Goal: Task Accomplishment & Management: Use online tool/utility

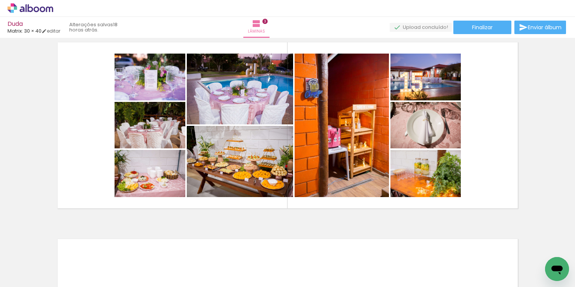
scroll to position [0, 1273]
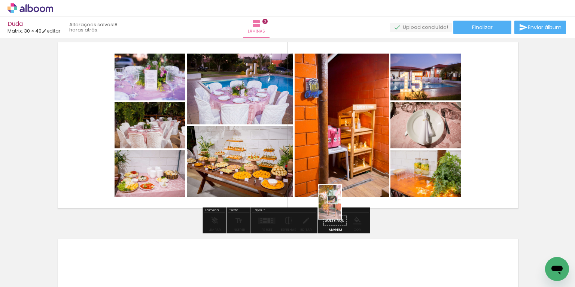
drag, startPoint x: 107, startPoint y: 260, endPoint x: 341, endPoint y: 207, distance: 240.1
click at [341, 207] on quentale-workspace at bounding box center [287, 143] width 575 height 287
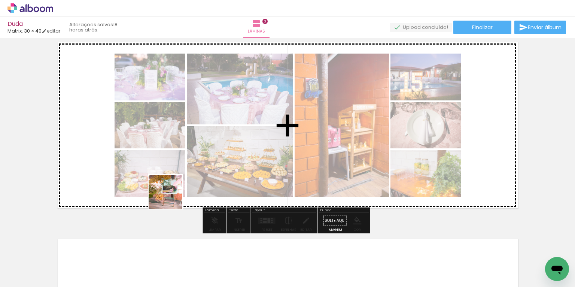
drag, startPoint x: 122, startPoint y: 238, endPoint x: 198, endPoint y: 183, distance: 93.7
click at [198, 183] on quentale-workspace at bounding box center [287, 143] width 575 height 287
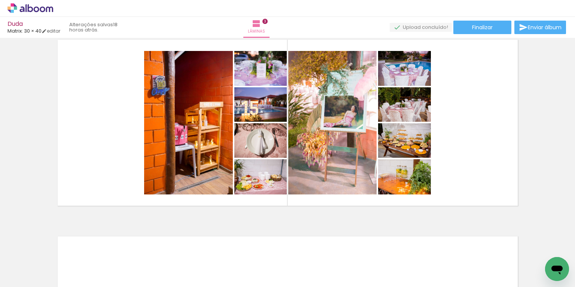
scroll to position [0, 1466]
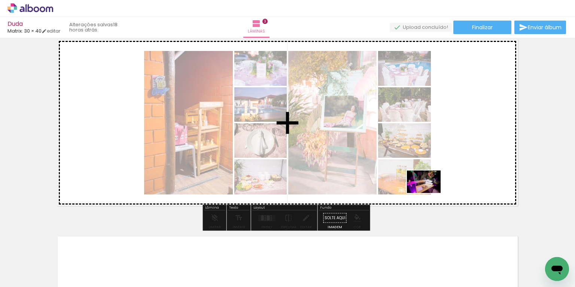
drag, startPoint x: 327, startPoint y: 263, endPoint x: 429, endPoint y: 193, distance: 124.0
click at [429, 193] on quentale-workspace at bounding box center [287, 143] width 575 height 287
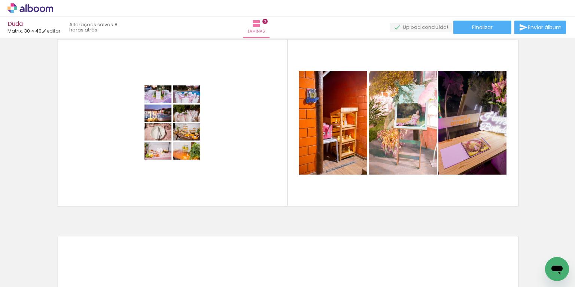
scroll to position [0, 1594]
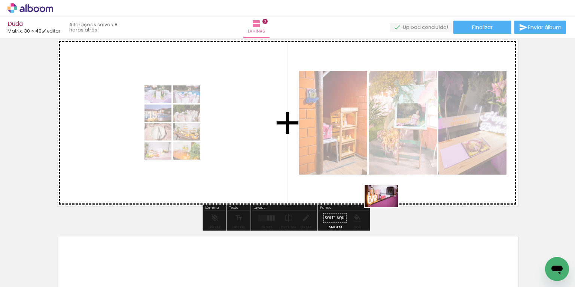
drag, startPoint x: 405, startPoint y: 265, endPoint x: 387, endPoint y: 207, distance: 61.2
click at [387, 207] on quentale-workspace at bounding box center [287, 143] width 575 height 287
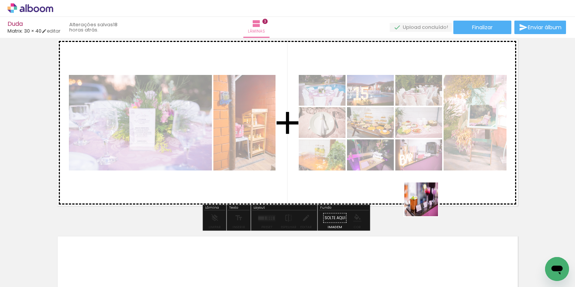
drag, startPoint x: 444, startPoint y: 267, endPoint x: 425, endPoint y: 200, distance: 70.6
click at [425, 200] on quentale-workspace at bounding box center [287, 143] width 575 height 287
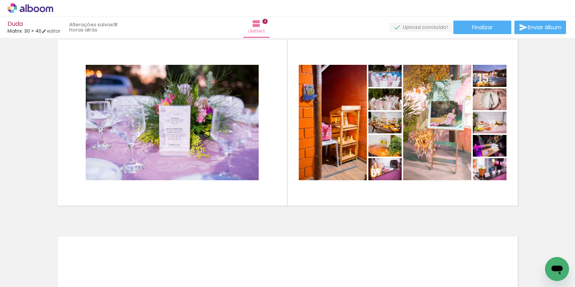
scroll to position [0, 1670]
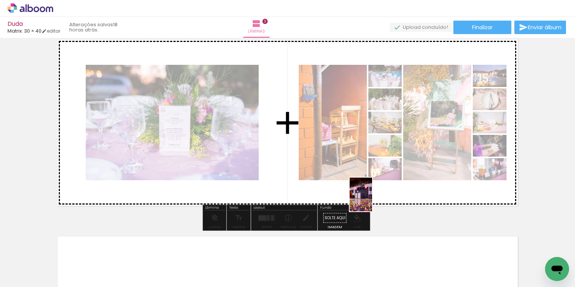
drag, startPoint x: 295, startPoint y: 268, endPoint x: 372, endPoint y: 199, distance: 102.8
click at [372, 199] on quentale-workspace at bounding box center [287, 143] width 575 height 287
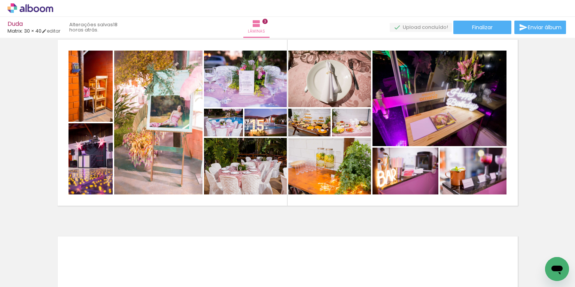
scroll to position [0, 1786]
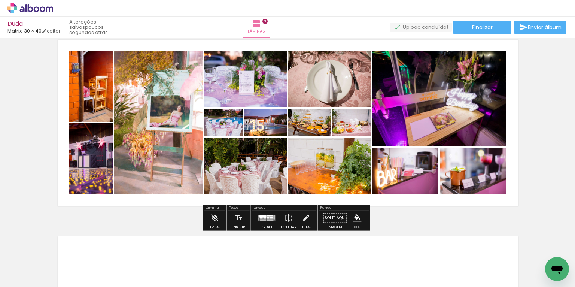
click at [271, 125] on div "Largura Cor" at bounding box center [267, 127] width 13 height 11
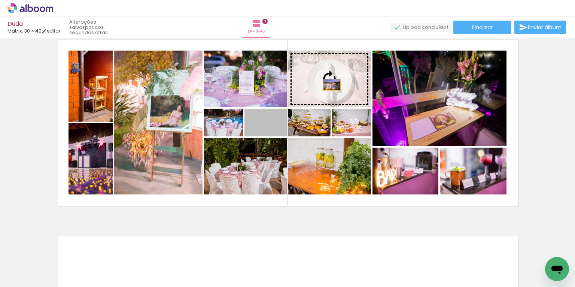
drag, startPoint x: 279, startPoint y: 126, endPoint x: 330, endPoint y: 84, distance: 66.4
click at [0, 0] on slot at bounding box center [0, 0] width 0 height 0
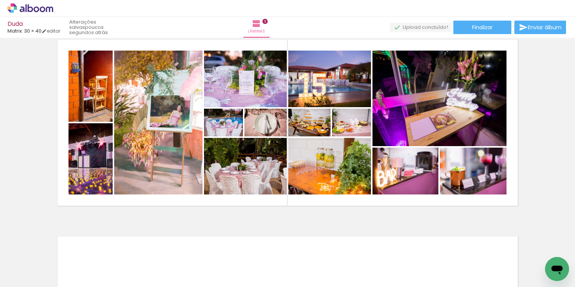
scroll to position [0, 2486]
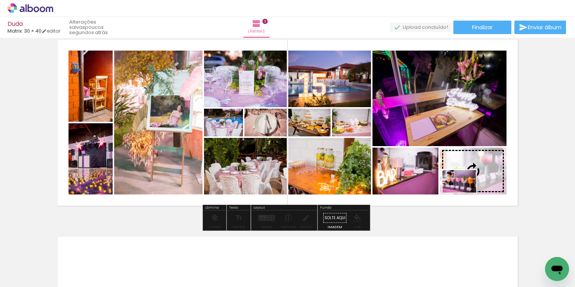
drag, startPoint x: 387, startPoint y: 268, endPoint x: 465, endPoint y: 192, distance: 108.5
click at [433, 192] on quentale-workspace at bounding box center [287, 143] width 575 height 287
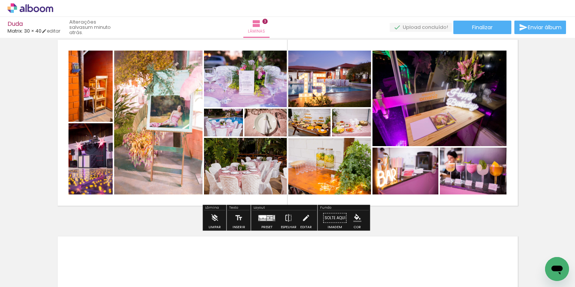
click at [99, 98] on quentale-photo at bounding box center [90, 86] width 44 height 71
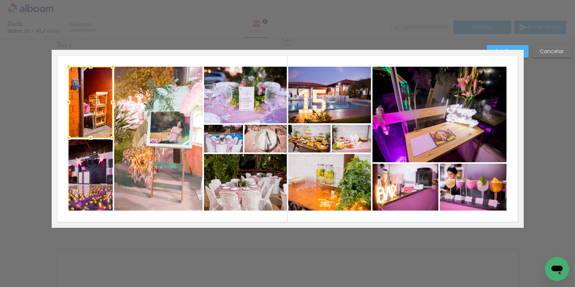
scroll to position [402, 0]
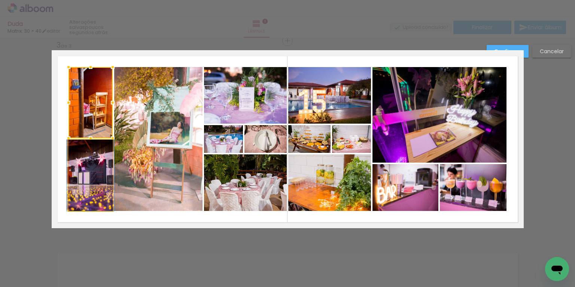
click at [95, 150] on quentale-photo at bounding box center [90, 175] width 44 height 71
click at [144, 151] on album-spread "3 de 3" at bounding box center [288, 139] width 472 height 178
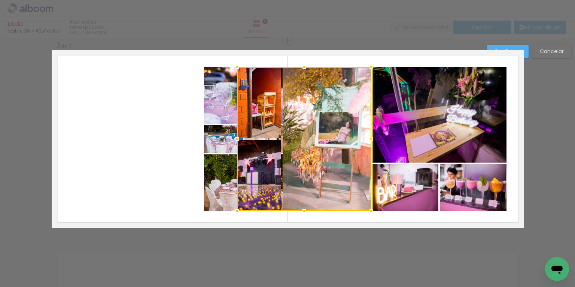
drag, startPoint x: 144, startPoint y: 145, endPoint x: 313, endPoint y: 145, distance: 168.7
click at [313, 145] on div at bounding box center [304, 139] width 134 height 144
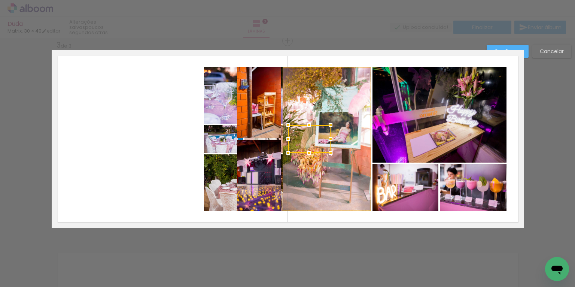
click at [138, 156] on quentale-layouter at bounding box center [288, 139] width 472 height 178
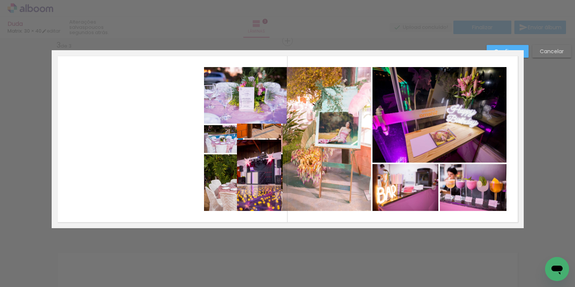
click at [223, 104] on quentale-photo at bounding box center [245, 95] width 83 height 56
click at [223, 104] on div at bounding box center [245, 95] width 83 height 56
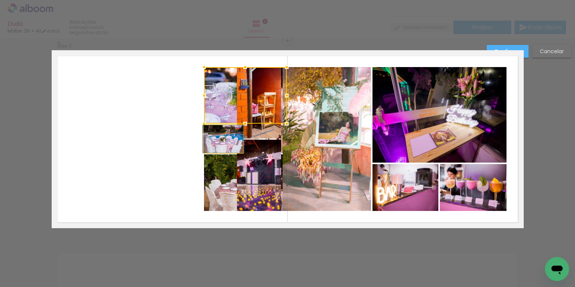
click at [220, 137] on quentale-photo at bounding box center [223, 139] width 39 height 28
click at [261, 166] on quentale-photo at bounding box center [259, 175] width 44 height 71
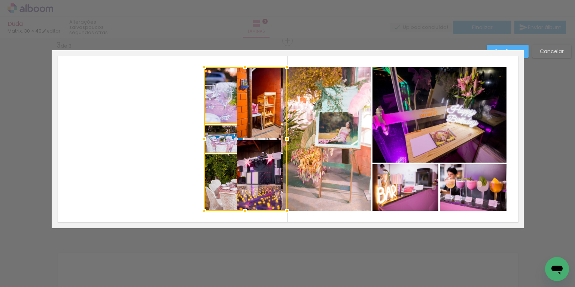
click at [262, 169] on album-spread "3 de 3" at bounding box center [288, 139] width 472 height 178
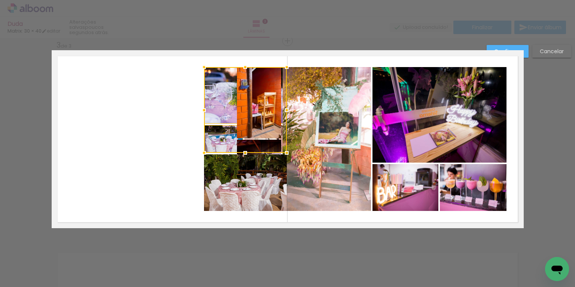
click at [219, 177] on quentale-photo at bounding box center [245, 182] width 83 height 56
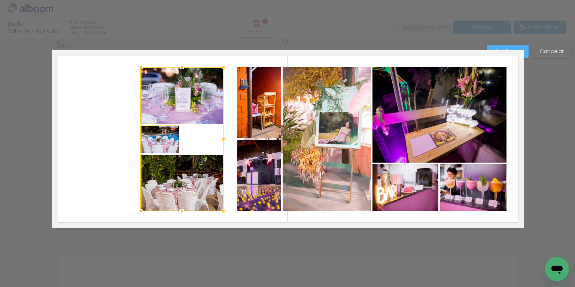
drag, startPoint x: 217, startPoint y: 175, endPoint x: 154, endPoint y: 176, distance: 63.2
click at [154, 176] on div at bounding box center [182, 139] width 83 height 144
click at [0, 0] on slot "Cancelar" at bounding box center [0, 0] width 0 height 0
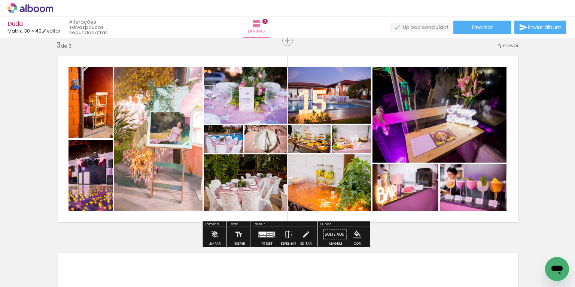
click at [218, 60] on quentale-layouter at bounding box center [288, 139] width 472 height 178
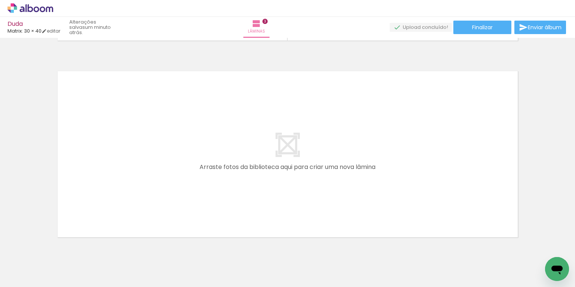
scroll to position [0, 1691]
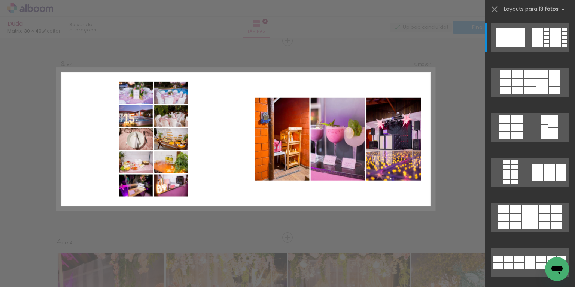
click at [467, 145] on div "Confirmar Cancelar" at bounding box center [287, 136] width 575 height 1000
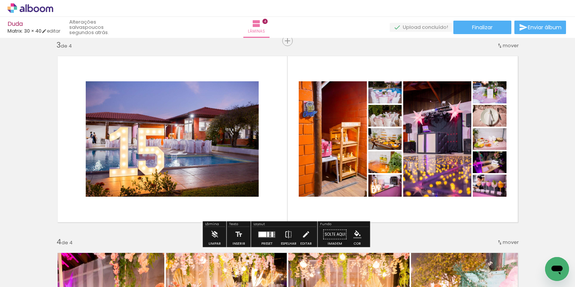
scroll to position [397, 0]
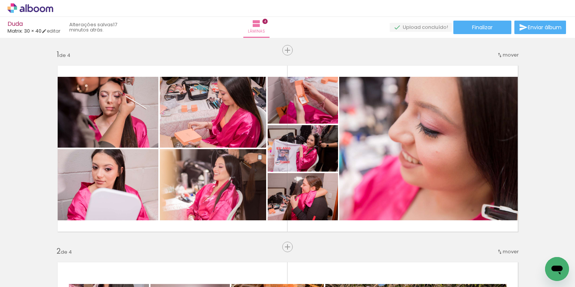
scroll to position [0, 1148]
